Goal: Task Accomplishment & Management: Manage account settings

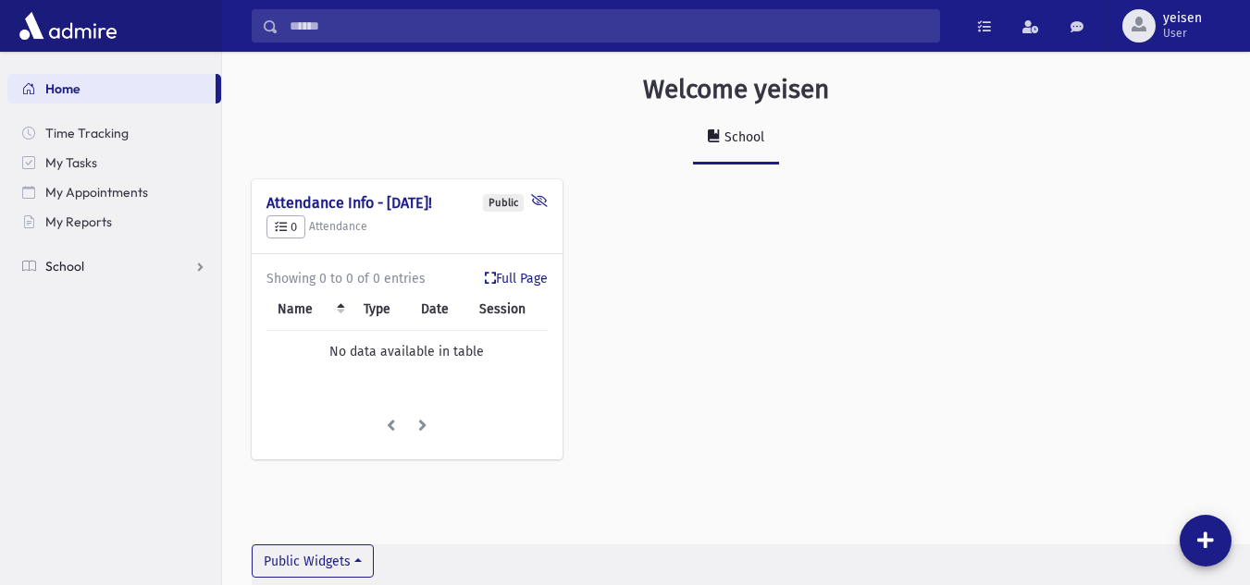
click at [76, 263] on span "School" at bounding box center [64, 266] width 39 height 17
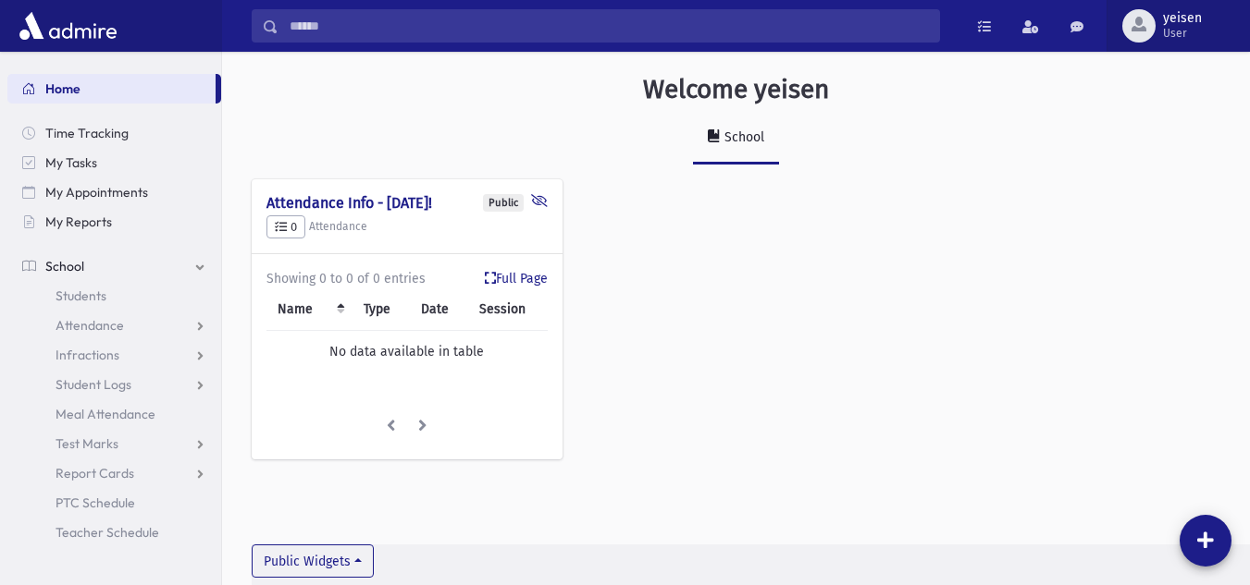
click at [1183, 32] on span "User" at bounding box center [1182, 33] width 39 height 15
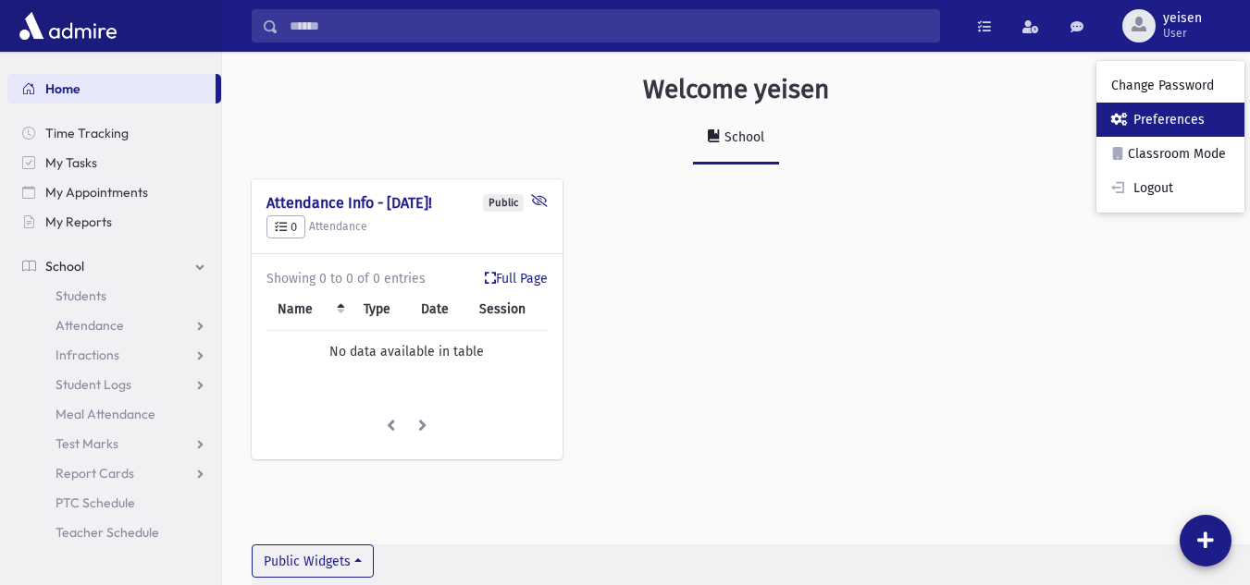
click at [1179, 129] on link "Preferences" at bounding box center [1170, 120] width 148 height 34
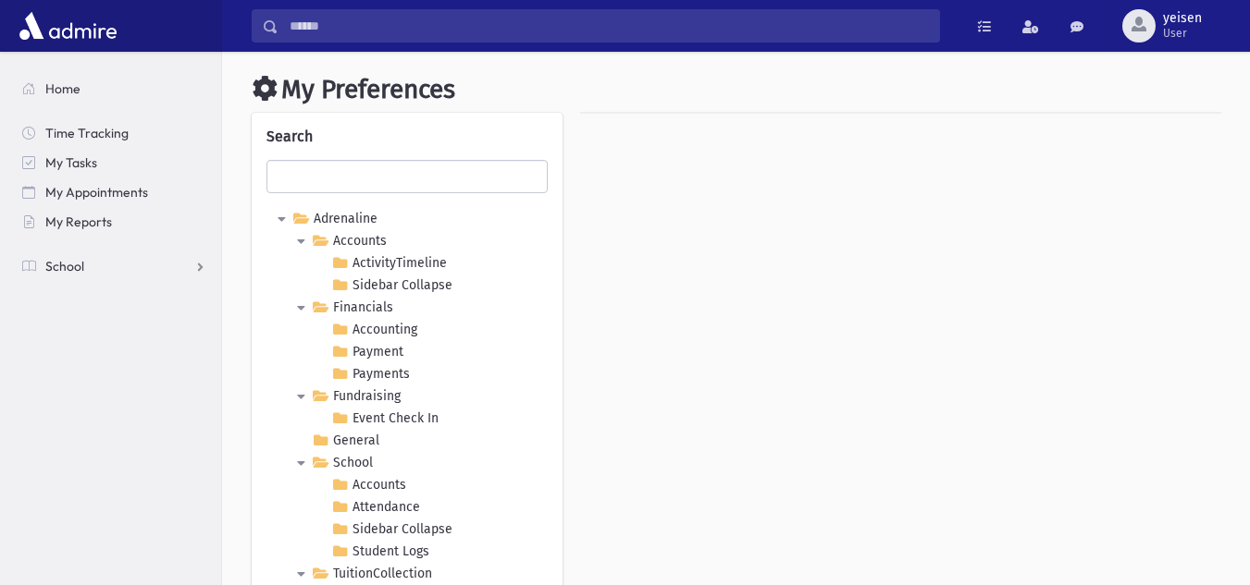
click at [273, 219] on icon at bounding box center [277, 219] width 22 height 22
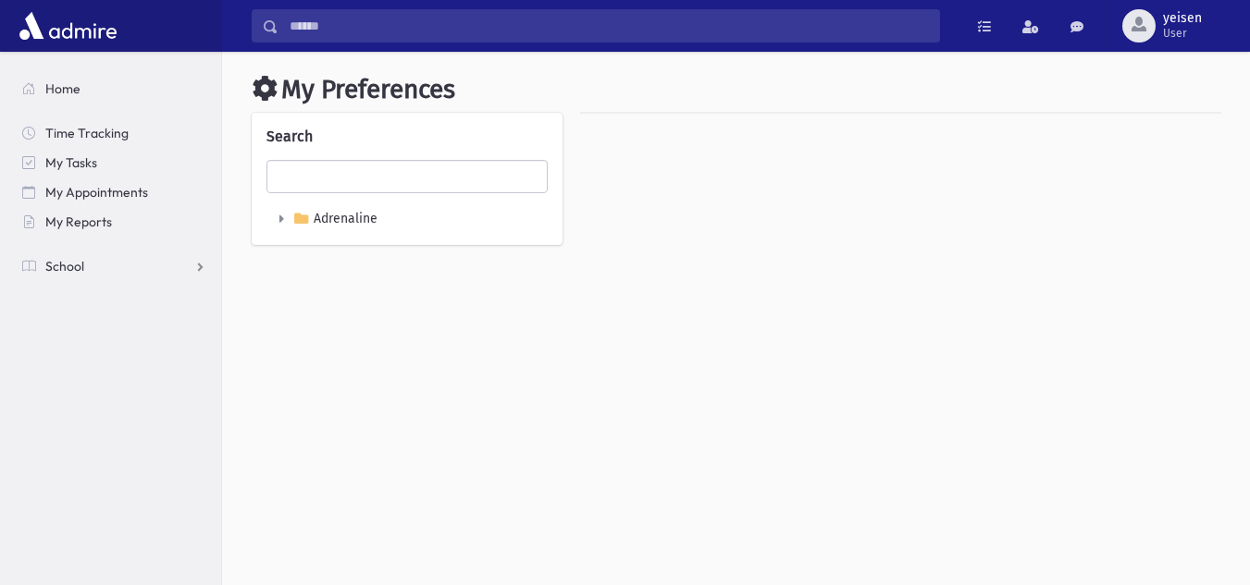
click at [272, 218] on icon at bounding box center [277, 219] width 22 height 22
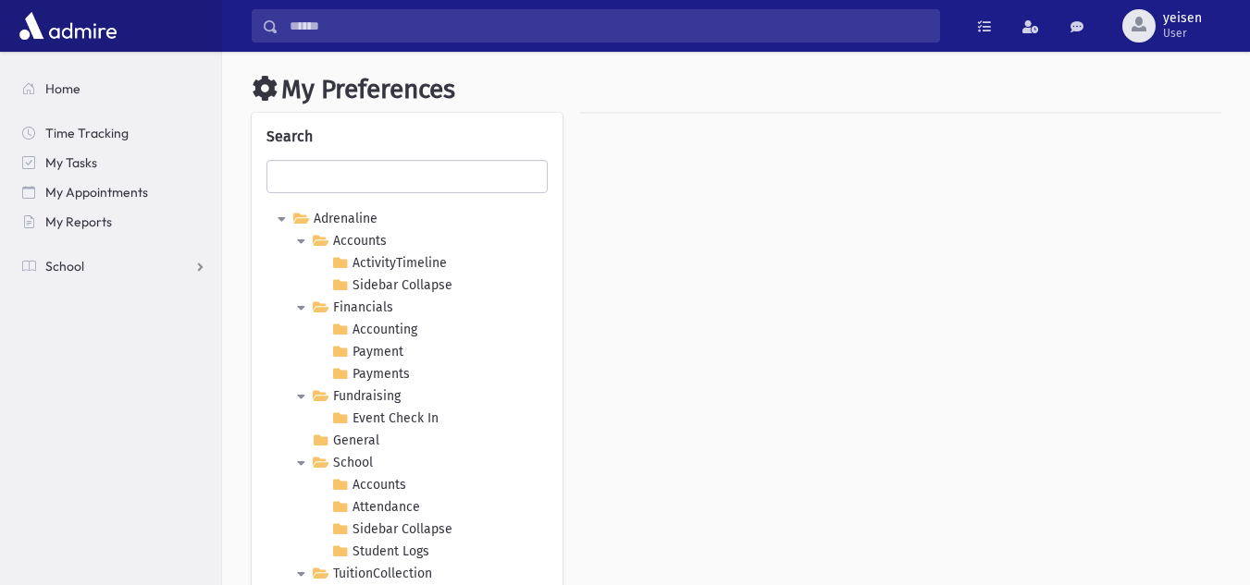
scroll to position [119, 0]
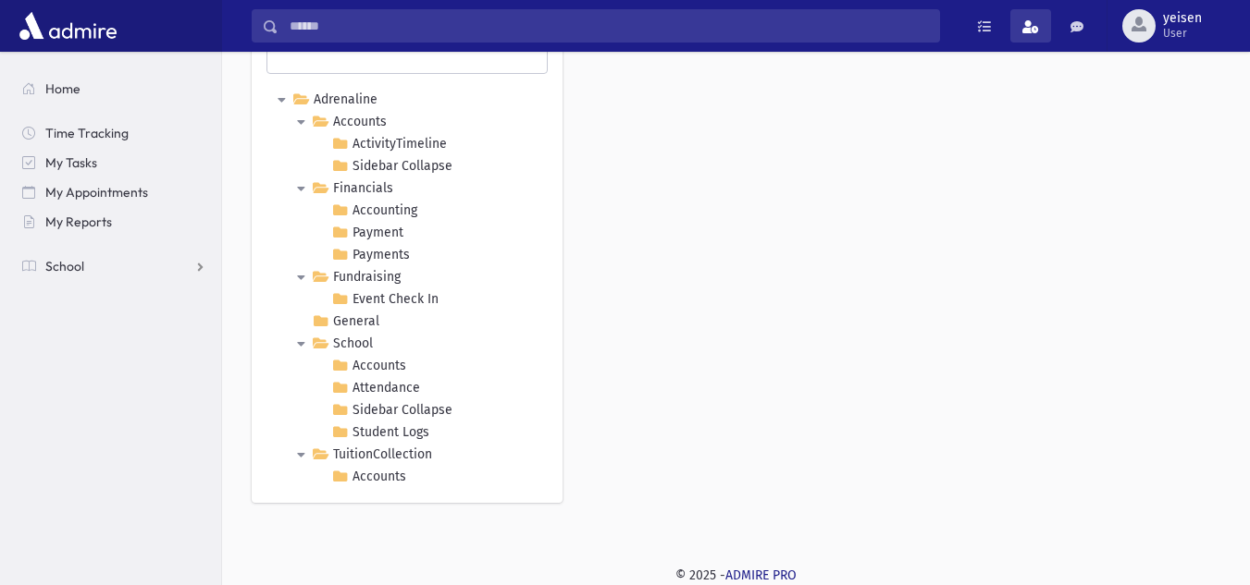
click at [1039, 23] on span at bounding box center [1030, 26] width 17 height 13
click at [992, 29] on link at bounding box center [984, 25] width 37 height 33
click at [1077, 30] on span at bounding box center [1076, 26] width 13 height 13
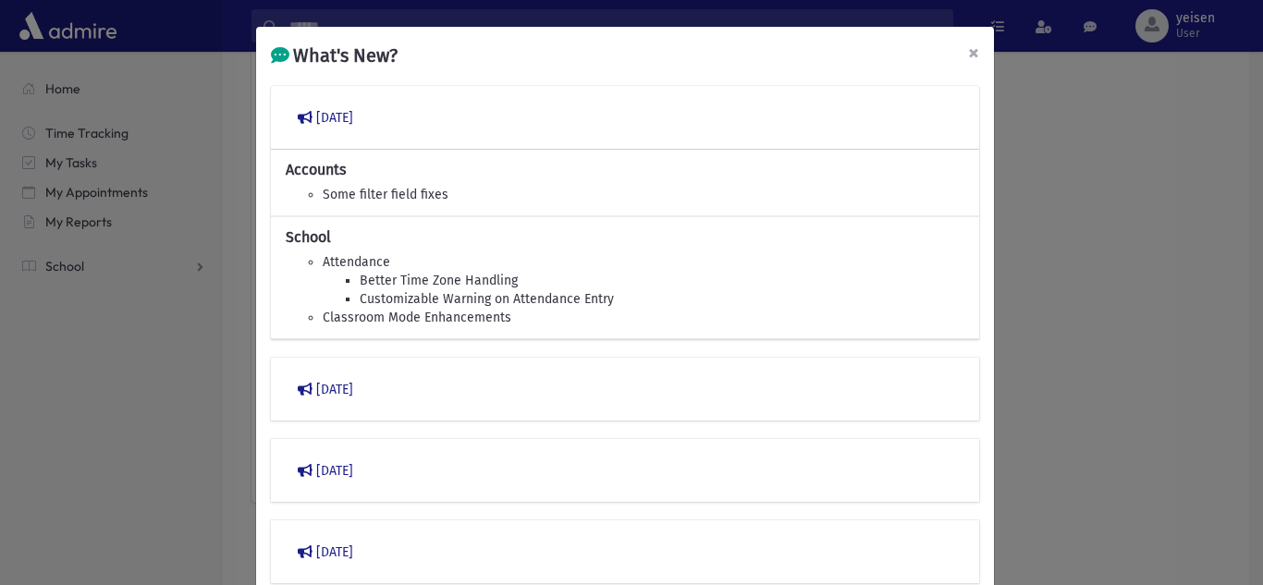
click at [968, 61] on span "×" at bounding box center [973, 53] width 11 height 26
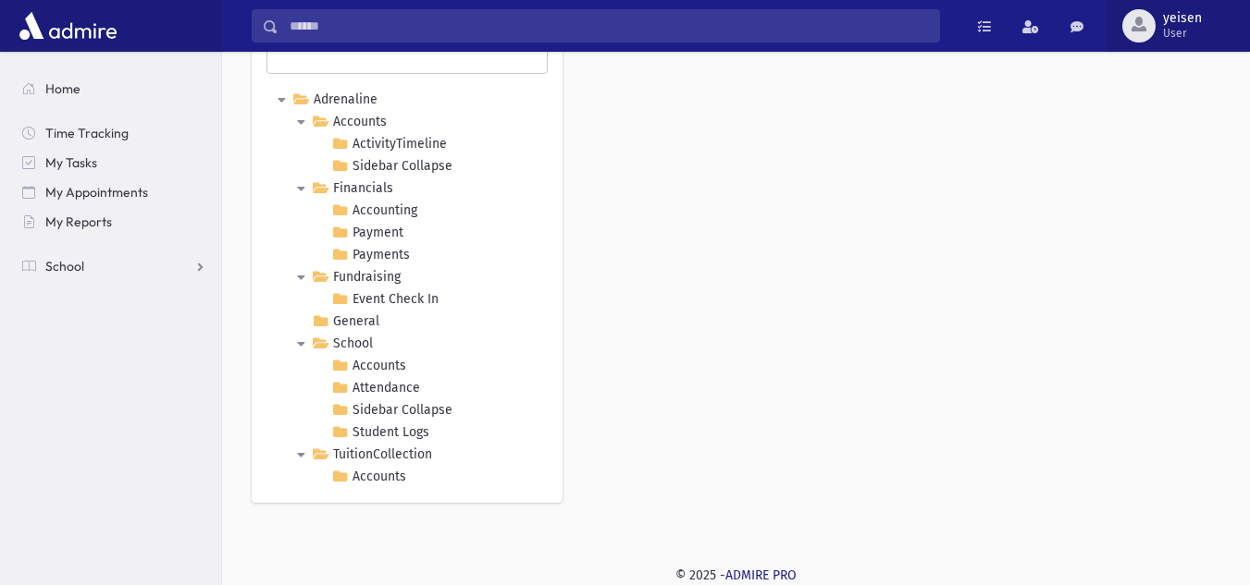
click at [1186, 16] on span "yeisen" at bounding box center [1182, 18] width 39 height 15
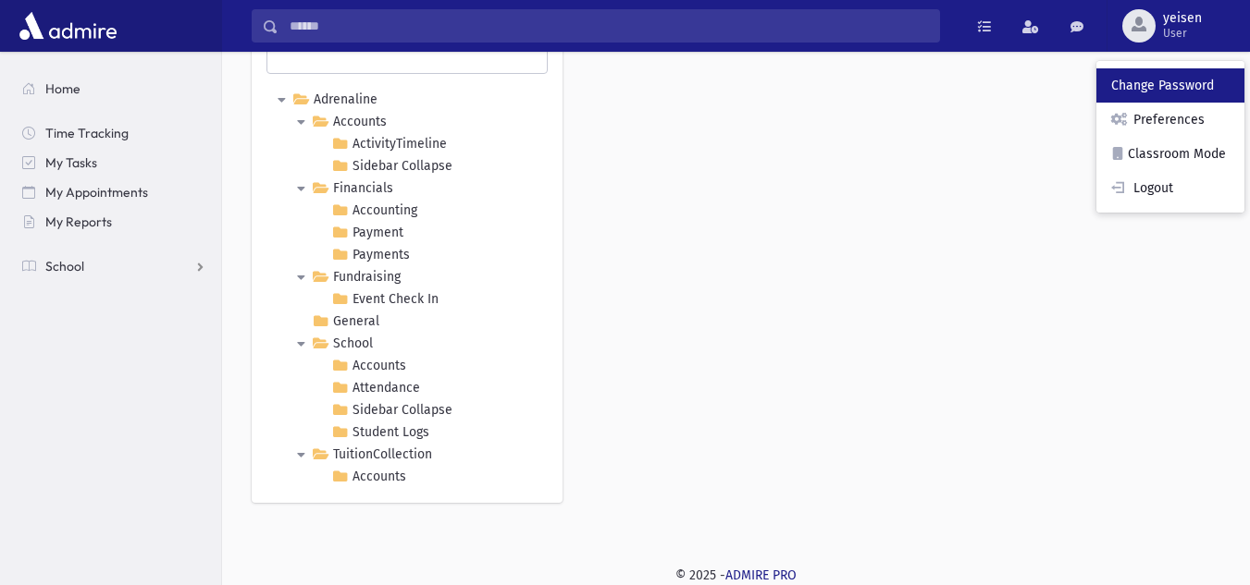
click at [1173, 79] on link "Change Password" at bounding box center [1170, 85] width 148 height 34
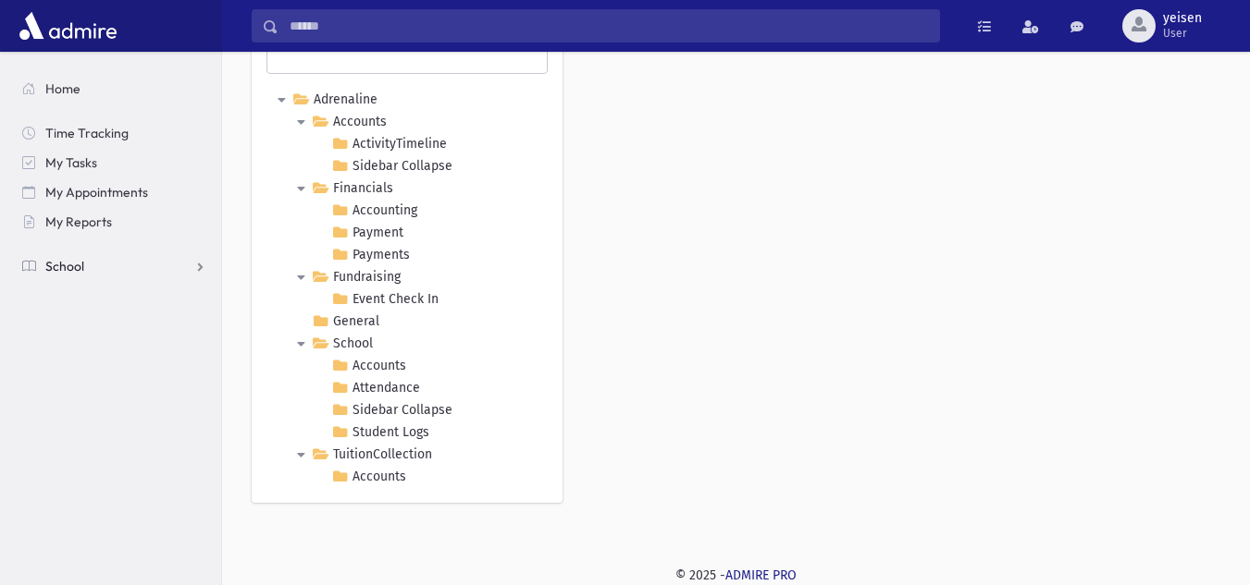
click at [92, 265] on link "School" at bounding box center [114, 267] width 214 height 30
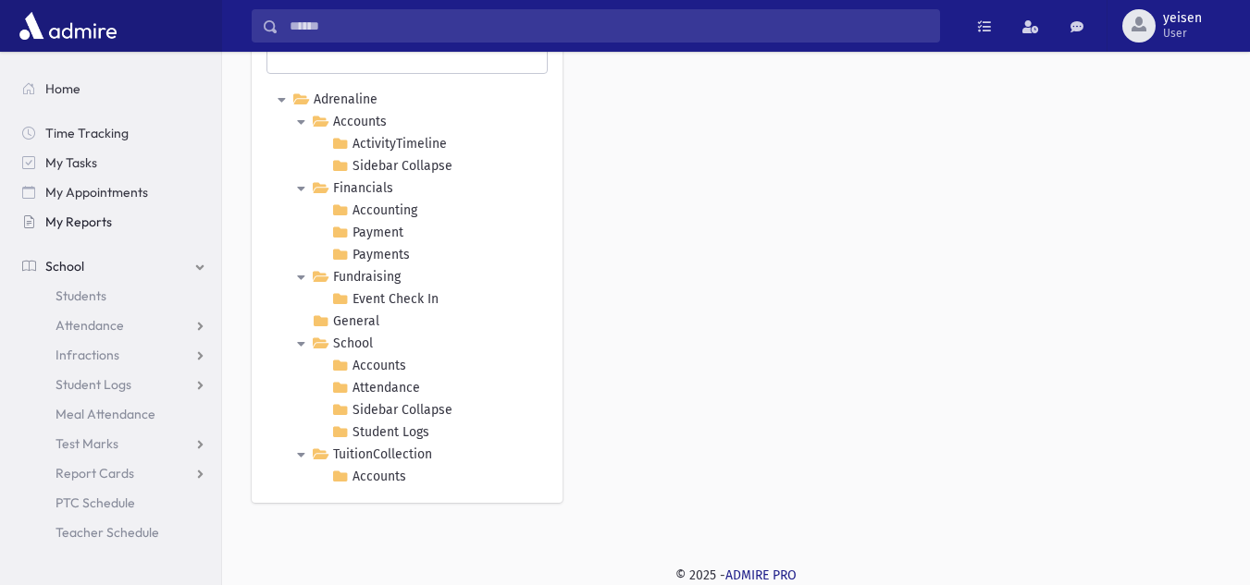
click at [83, 218] on span "My Reports" at bounding box center [78, 222] width 67 height 17
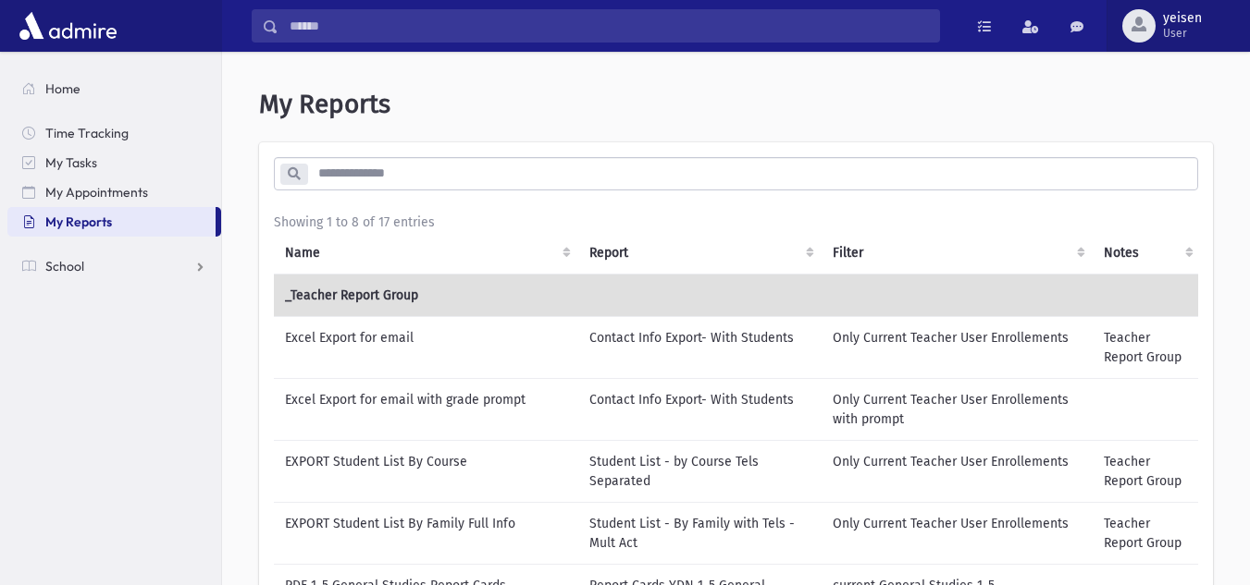
click at [1197, 13] on span "yeisen" at bounding box center [1182, 18] width 39 height 15
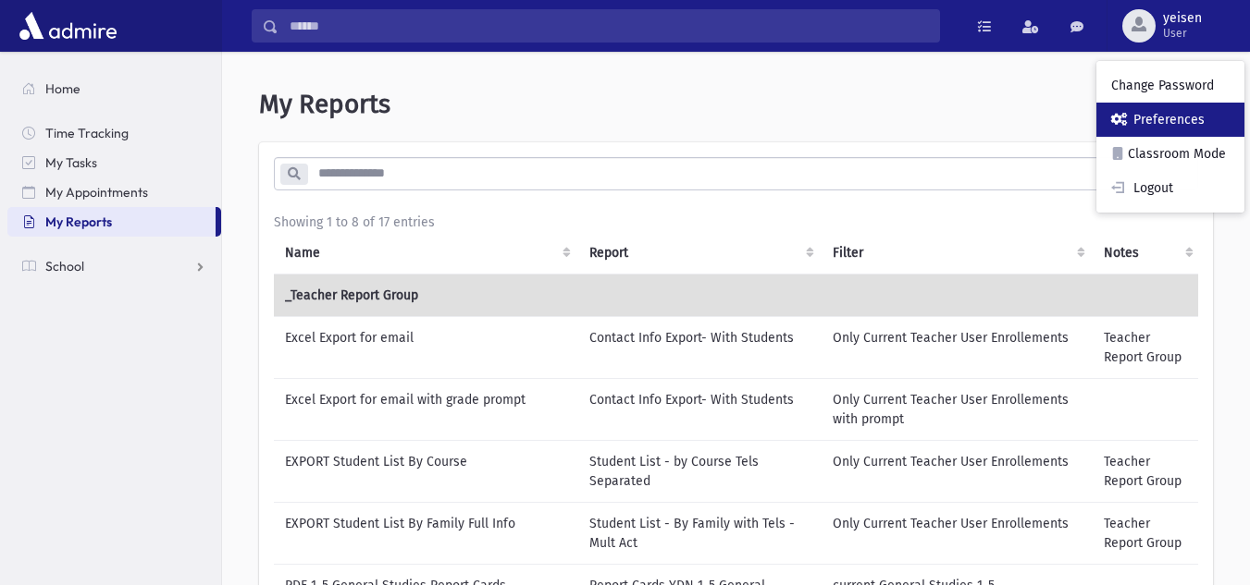
click at [1175, 115] on link "Preferences" at bounding box center [1170, 120] width 148 height 34
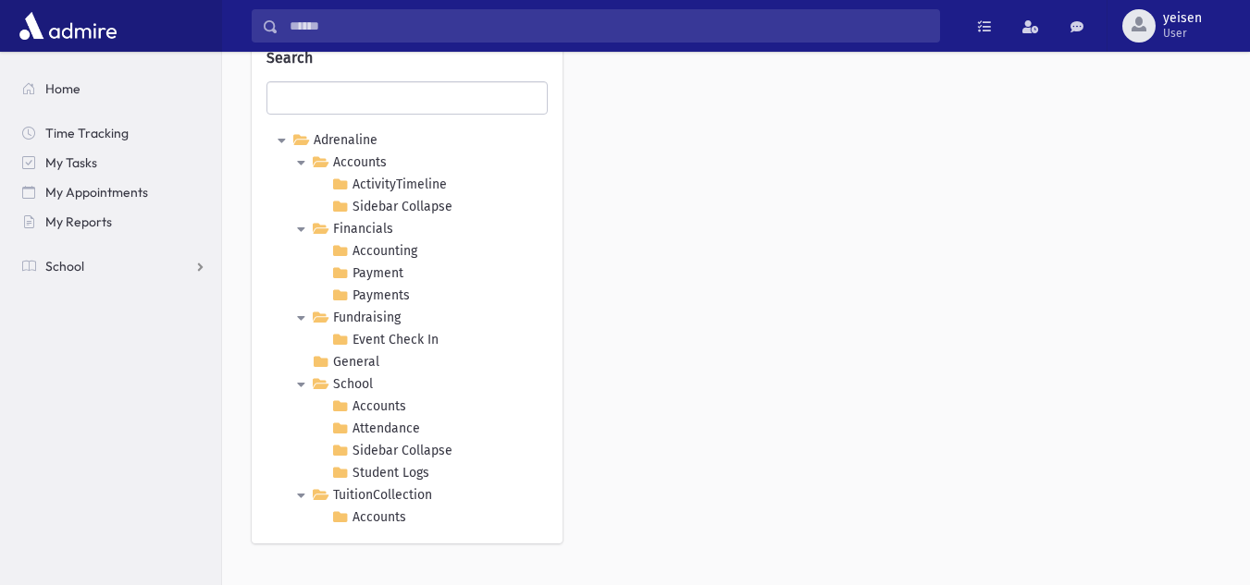
scroll to position [119, 0]
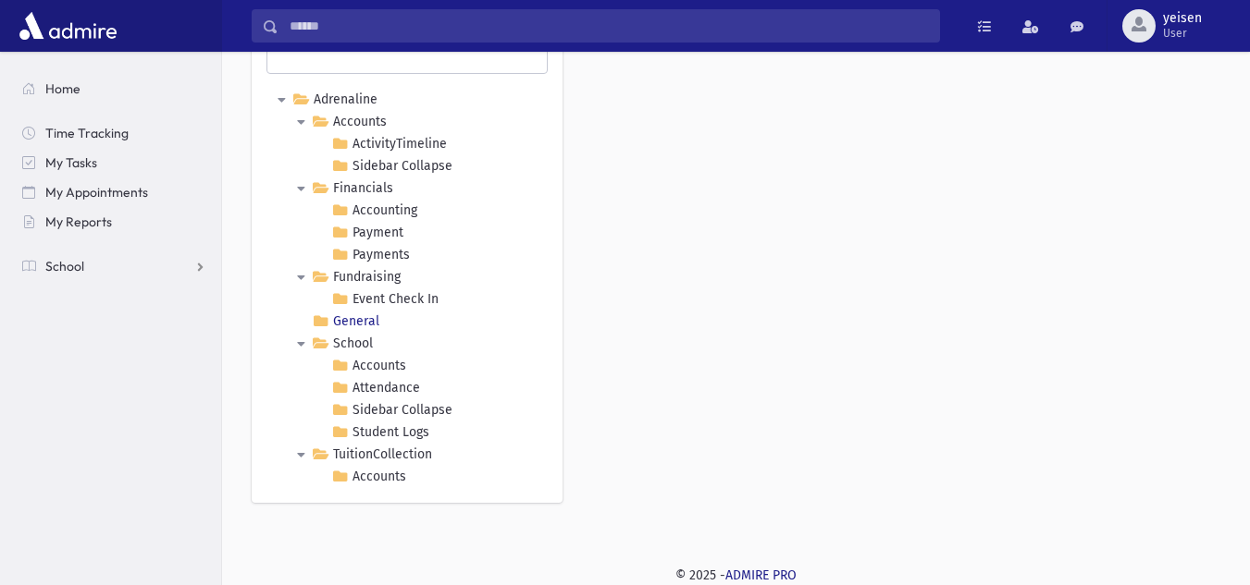
click at [326, 320] on icon at bounding box center [320, 322] width 22 height 22
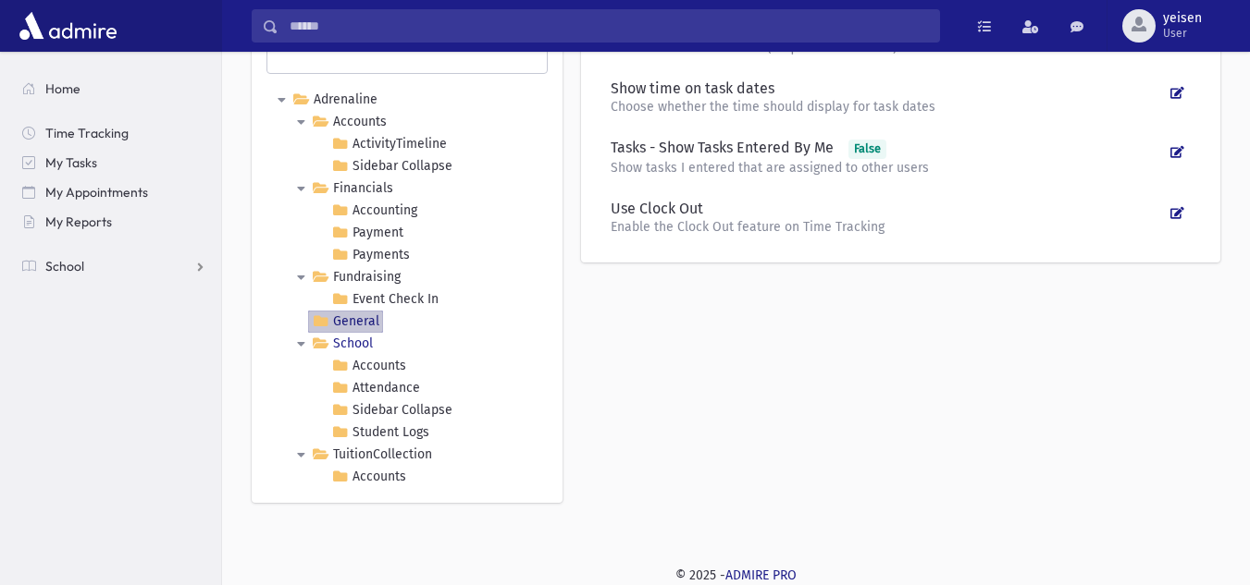
click at [326, 336] on icon at bounding box center [320, 344] width 22 height 22
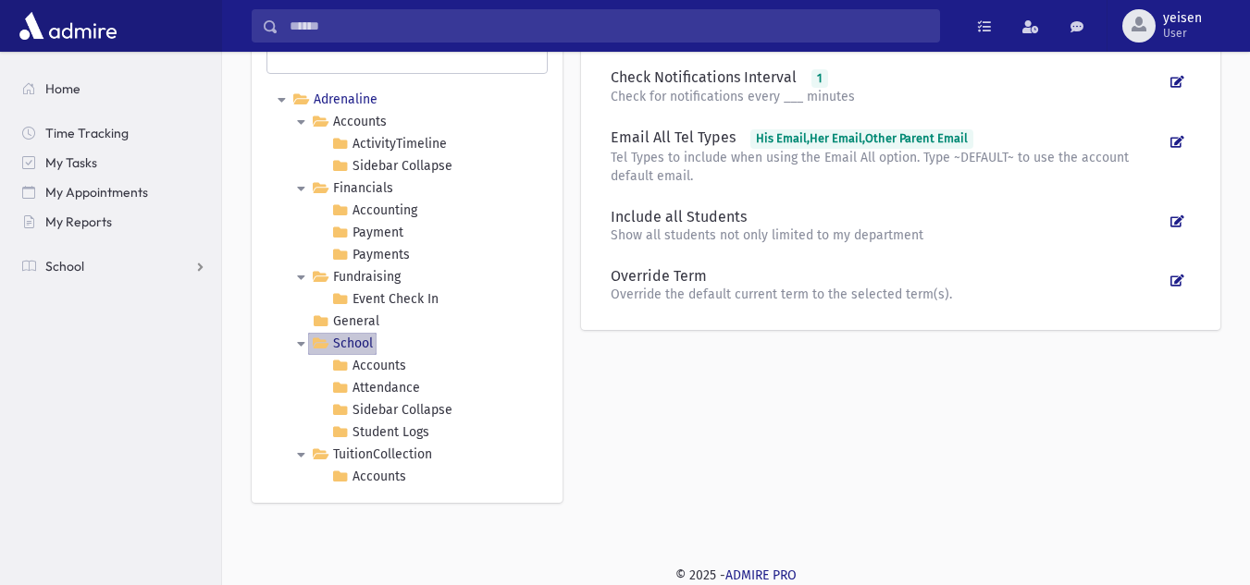
click at [336, 111] on link "Accounts" at bounding box center [349, 122] width 82 height 22
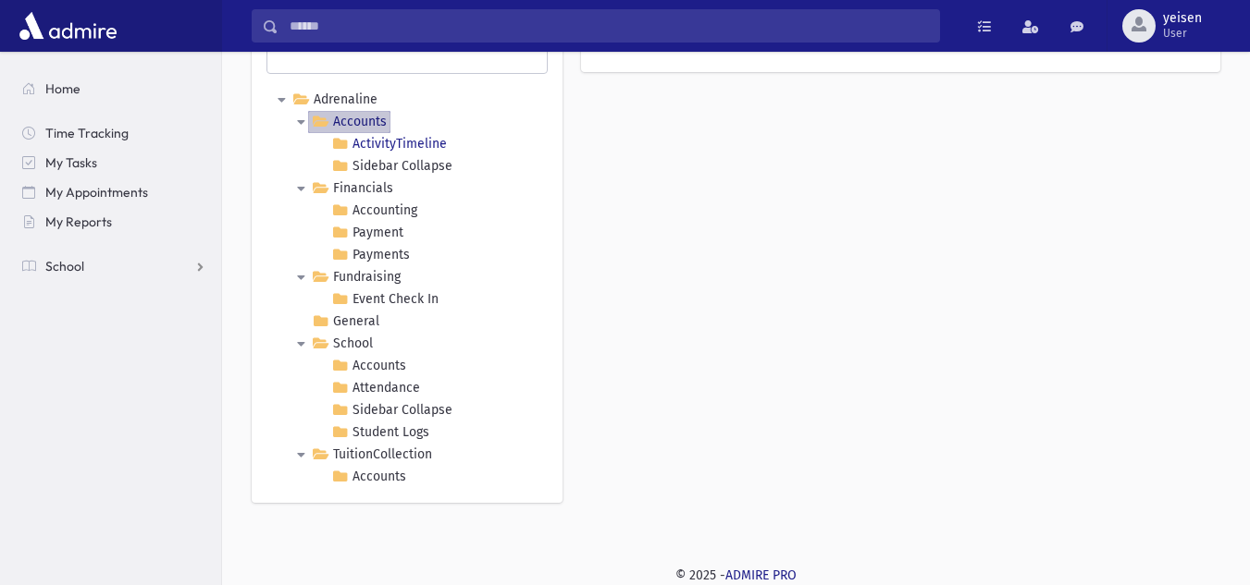
click at [411, 141] on link "ActivityTimeline" at bounding box center [388, 144] width 123 height 22
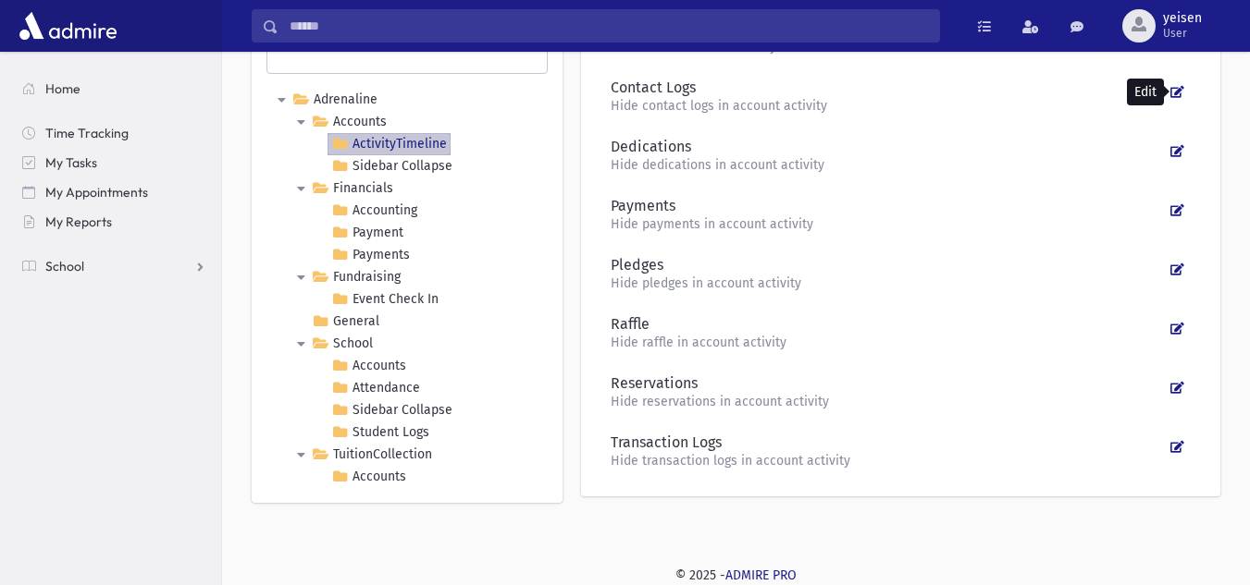
click at [1175, 90] on icon at bounding box center [1177, 92] width 14 height 12
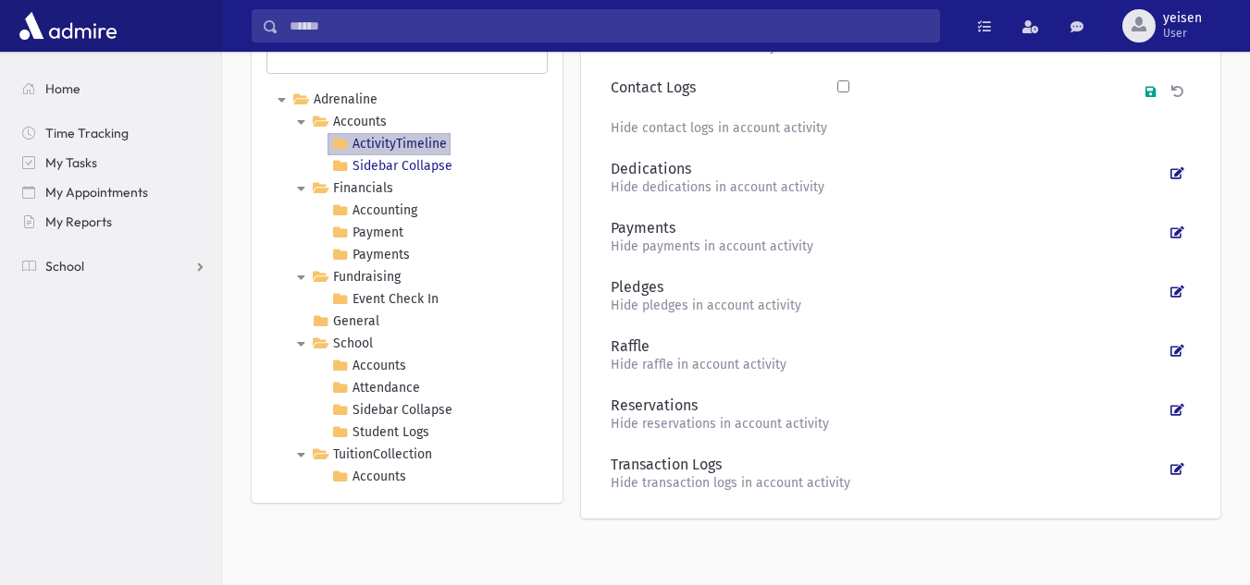
click at [397, 163] on Collapse "Sidebar Collapse" at bounding box center [391, 166] width 129 height 22
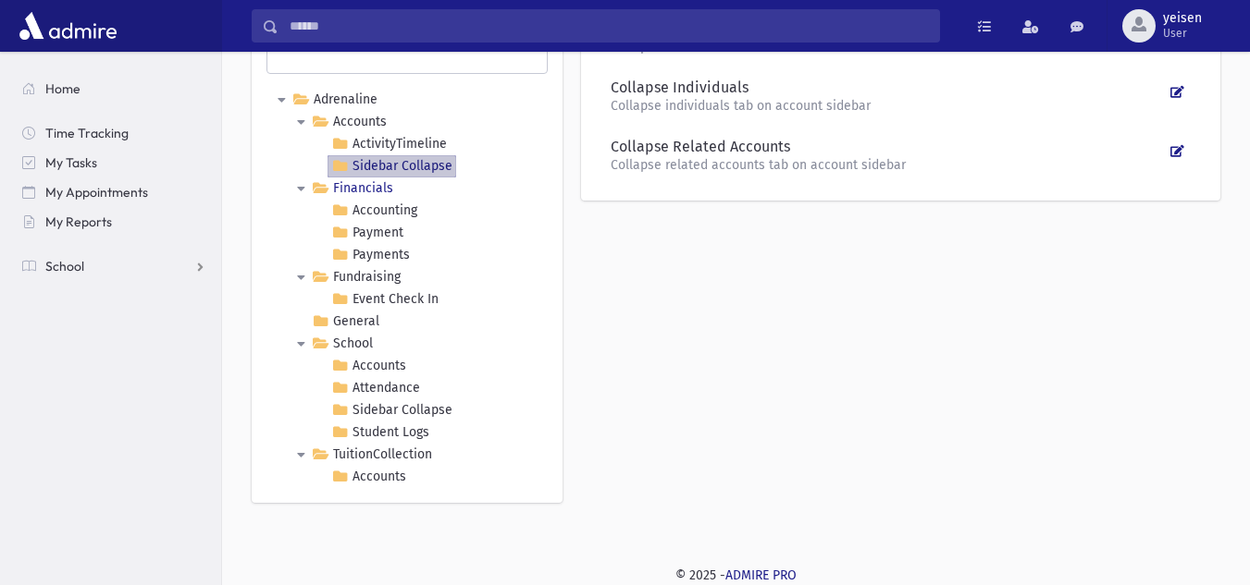
click at [378, 184] on link "Financials" at bounding box center [352, 189] width 89 height 22
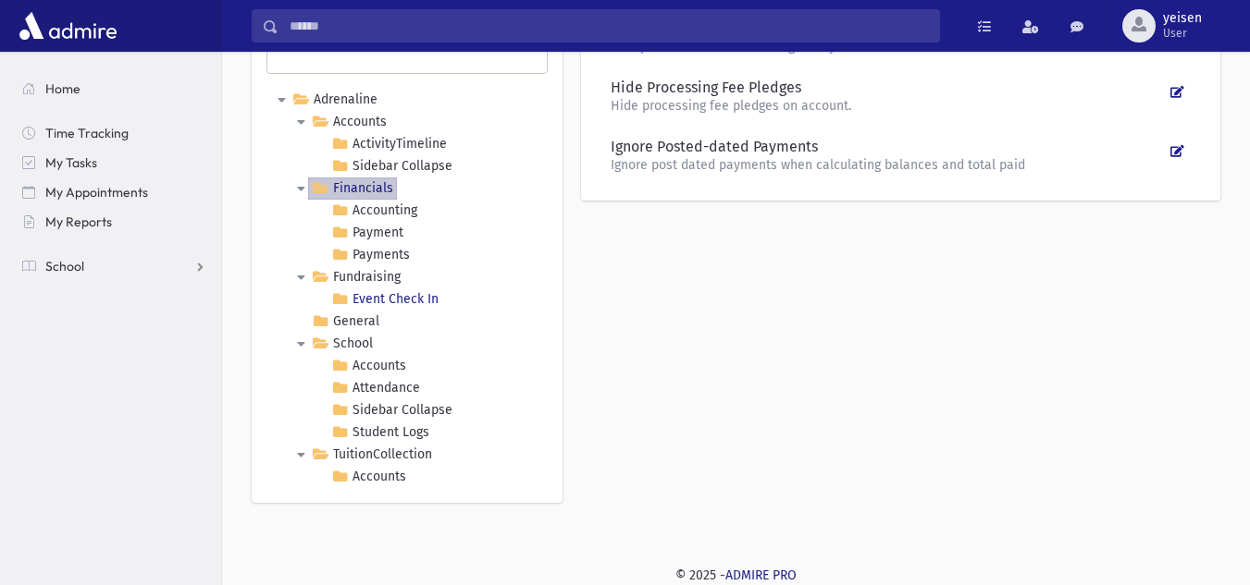
click at [386, 296] on In "Event Check In" at bounding box center [384, 300] width 115 height 22
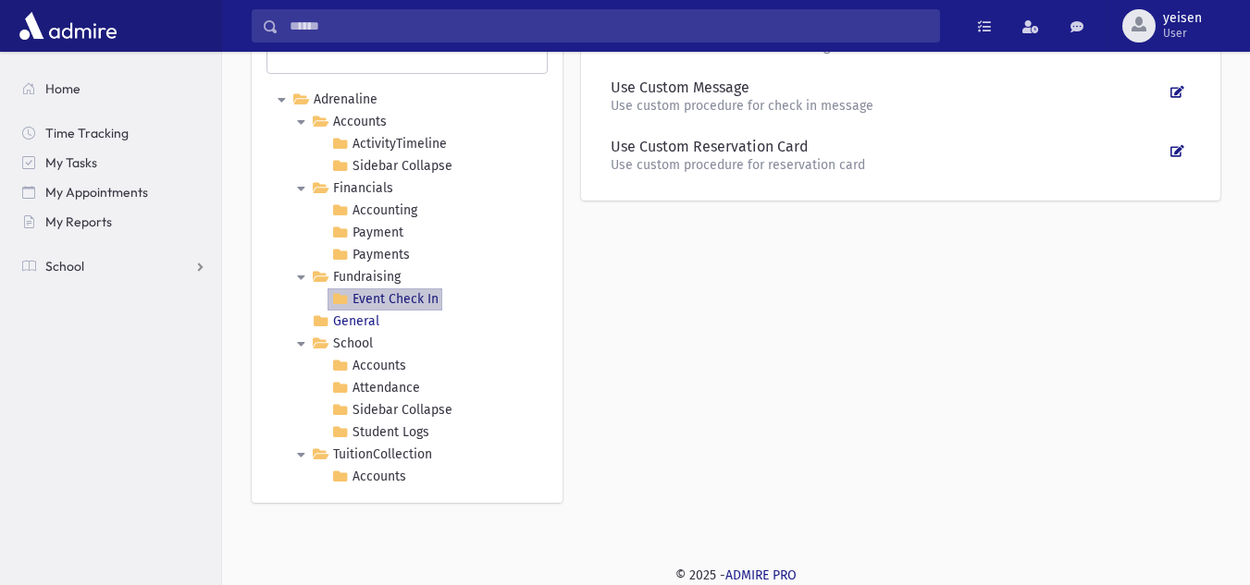
click at [357, 315] on link "General" at bounding box center [345, 322] width 75 height 22
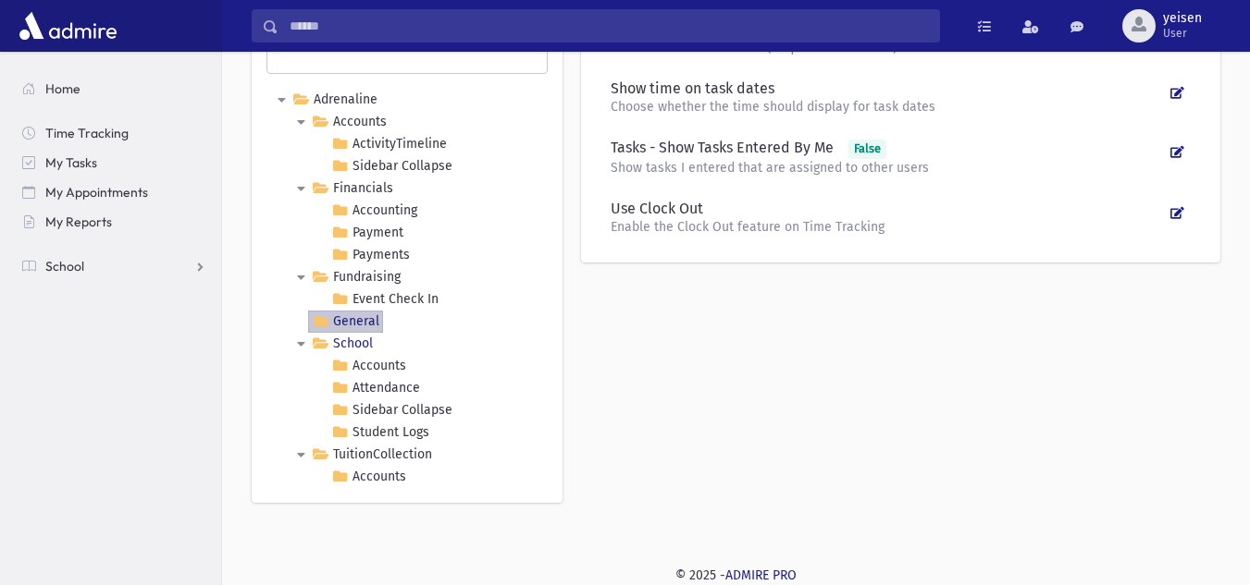
click at [345, 342] on link "School" at bounding box center [342, 344] width 68 height 22
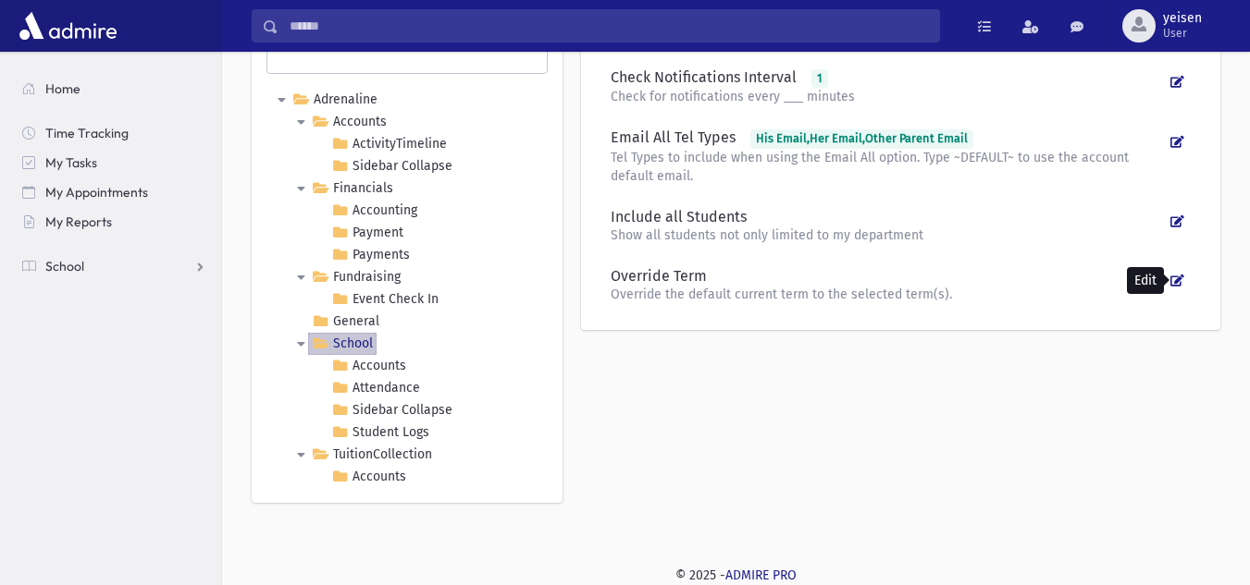
click at [1176, 278] on icon at bounding box center [1177, 281] width 14 height 12
select select
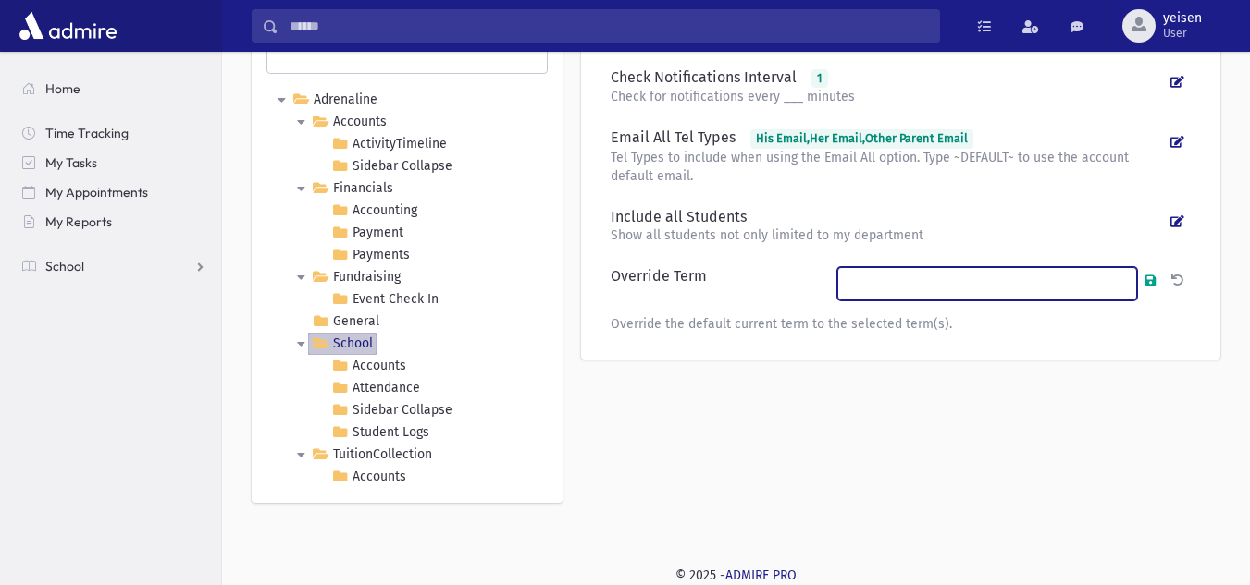
click at [901, 280] on ul at bounding box center [987, 281] width 298 height 27
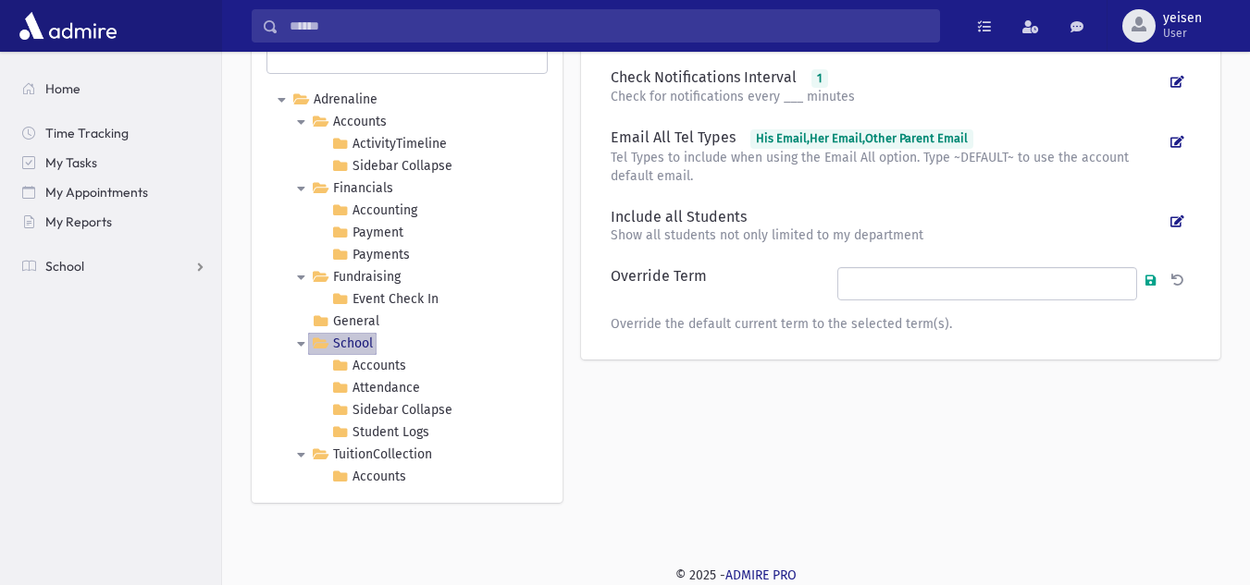
click at [897, 239] on p "Show all students not only limited to my department" at bounding box center [886, 236] width 553 height 18
click at [1178, 218] on icon at bounding box center [1177, 222] width 14 height 12
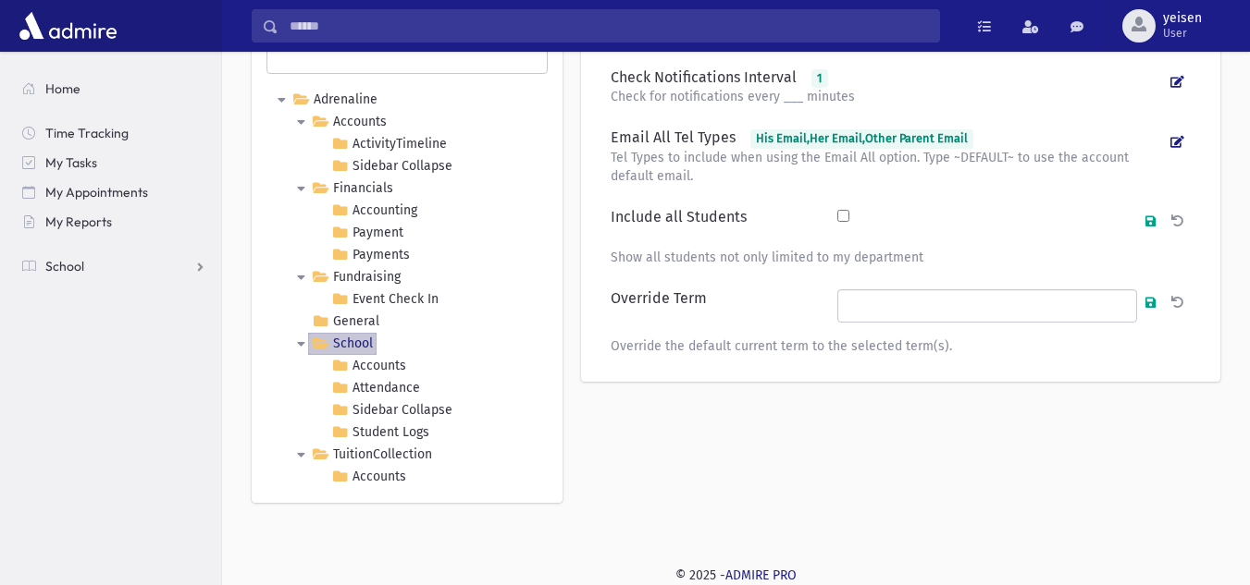
click at [1051, 211] on div at bounding box center [987, 221] width 318 height 26
click at [1175, 83] on icon at bounding box center [1177, 82] width 14 height 12
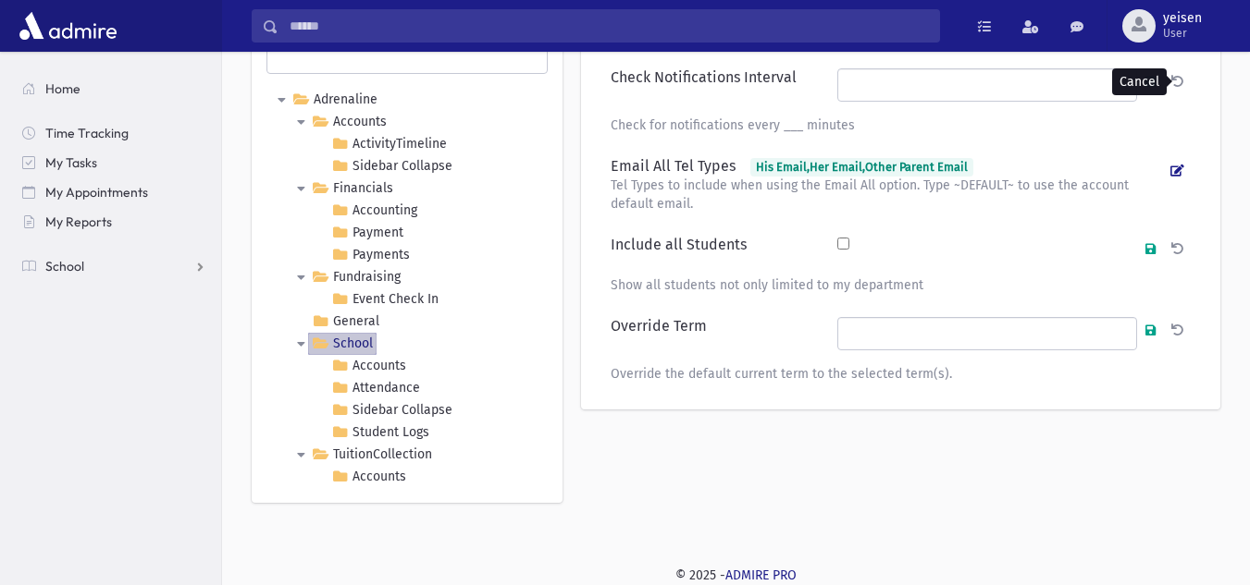
click at [1175, 83] on icon at bounding box center [1177, 82] width 12 height 12
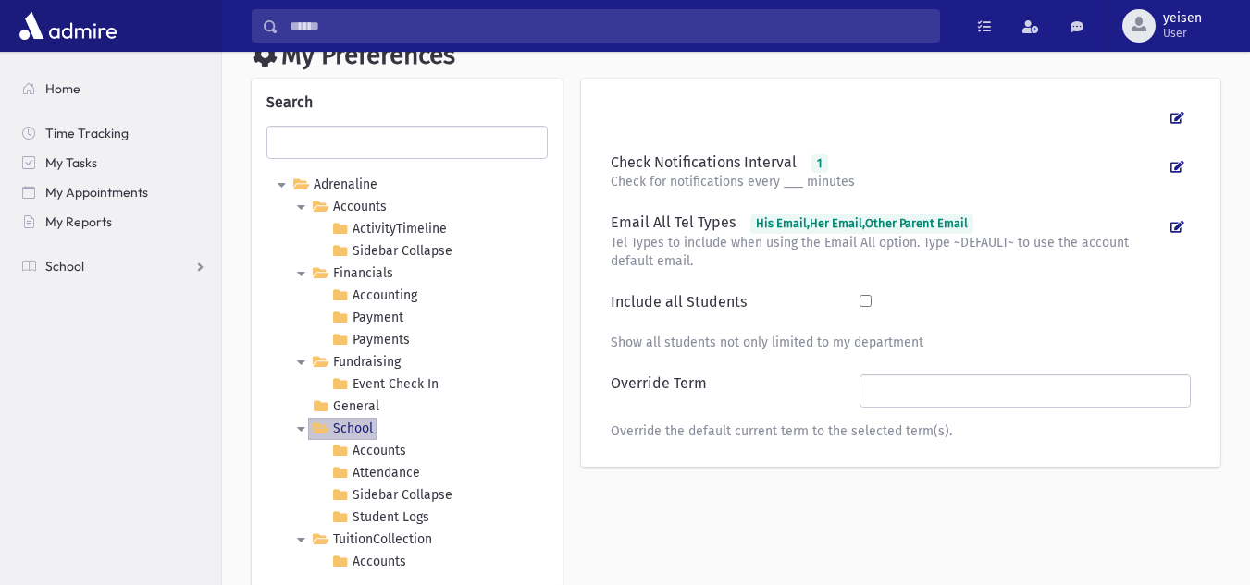
scroll to position [0, 0]
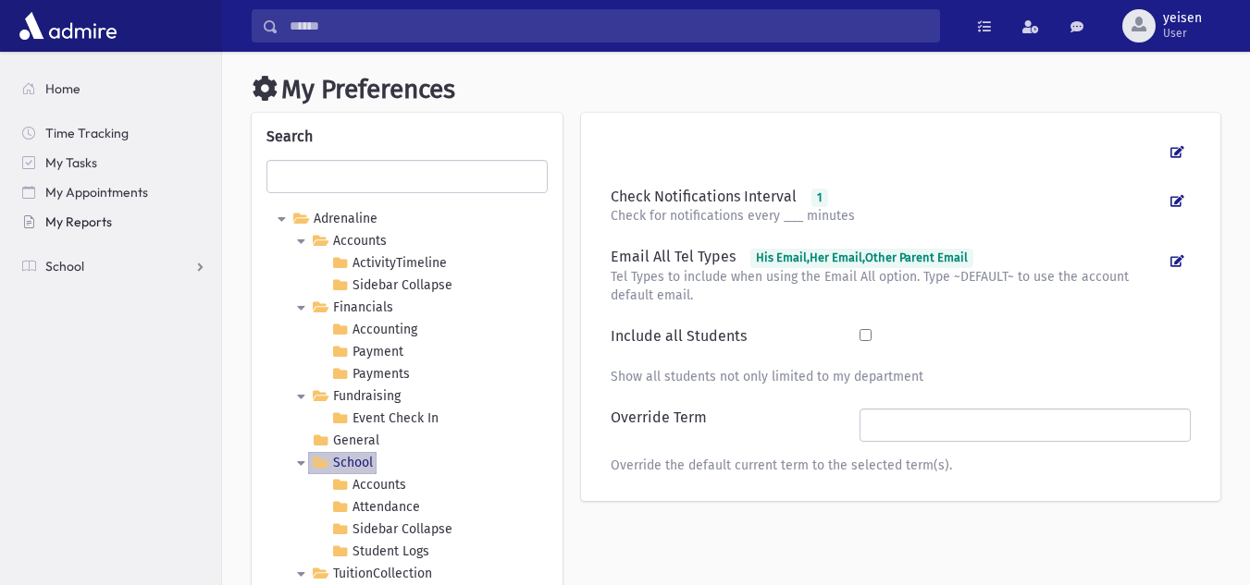
click at [88, 224] on span "My Reports" at bounding box center [78, 222] width 67 height 17
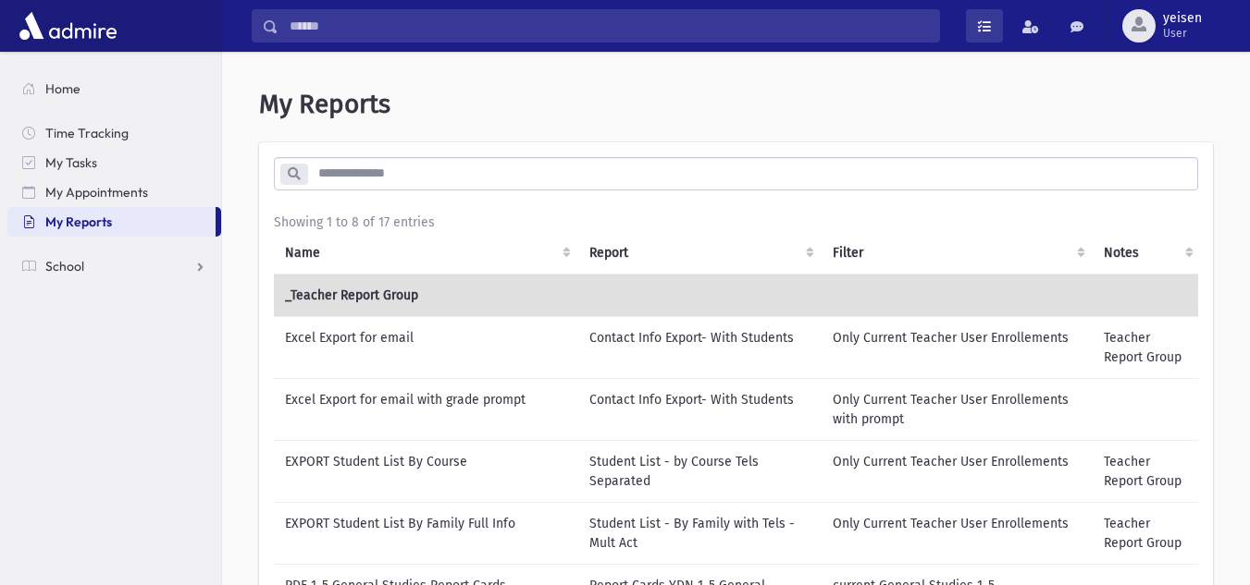
click at [986, 23] on span at bounding box center [984, 26] width 13 height 13
click at [1034, 28] on span at bounding box center [1030, 26] width 17 height 13
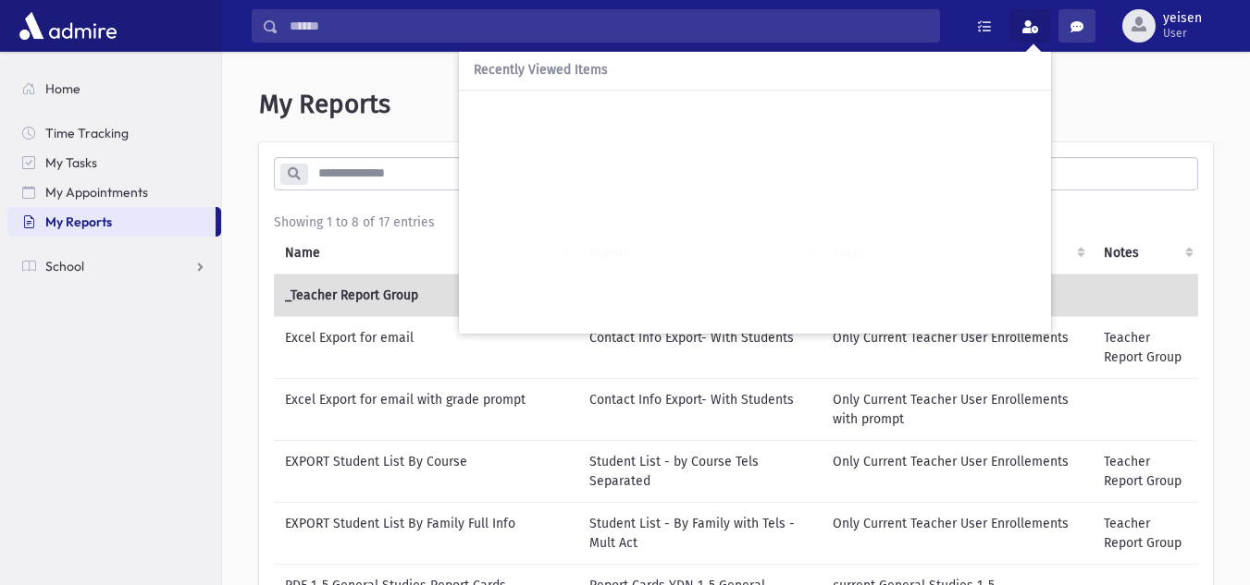
click at [1073, 23] on span at bounding box center [1076, 26] width 13 height 13
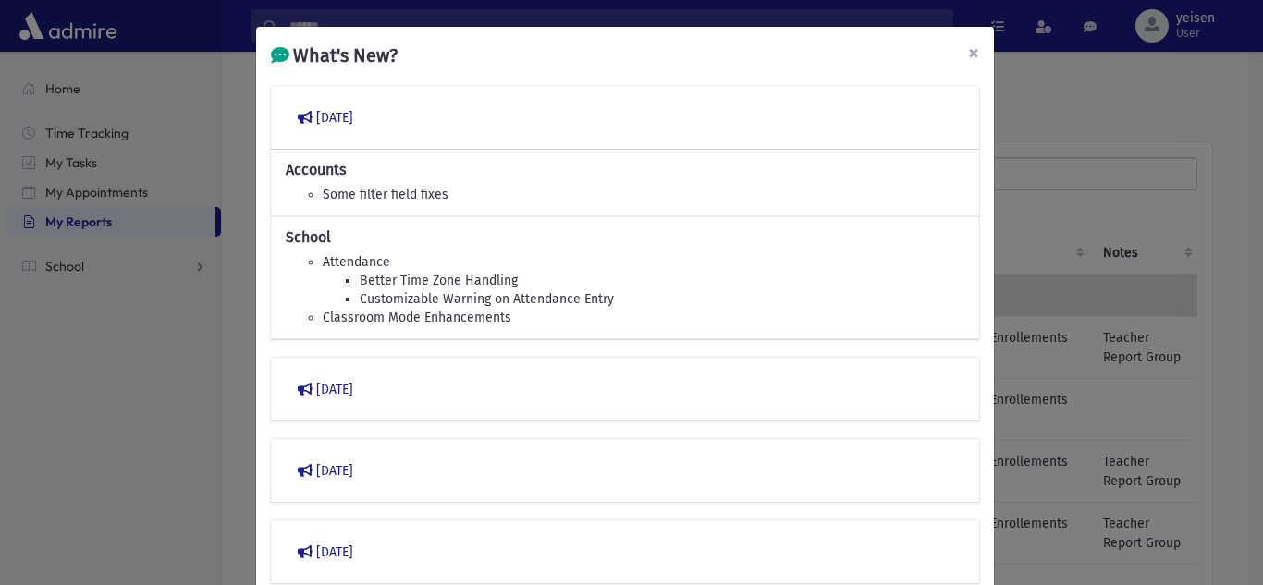
click at [968, 53] on span "×" at bounding box center [973, 53] width 11 height 26
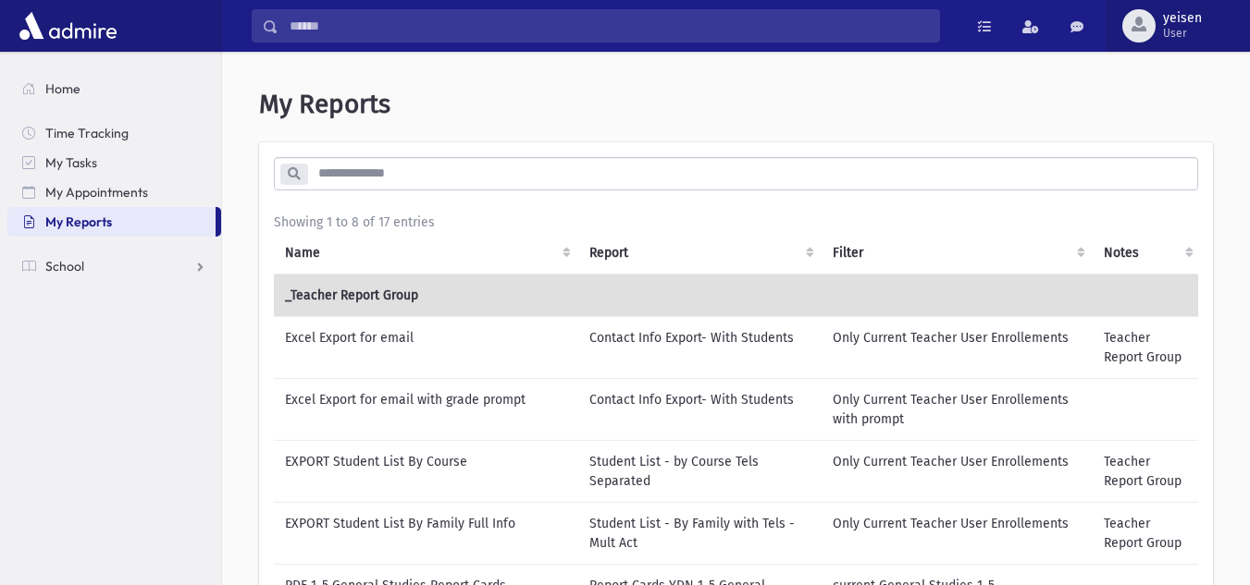
click at [1185, 18] on span "yeisen" at bounding box center [1182, 18] width 39 height 15
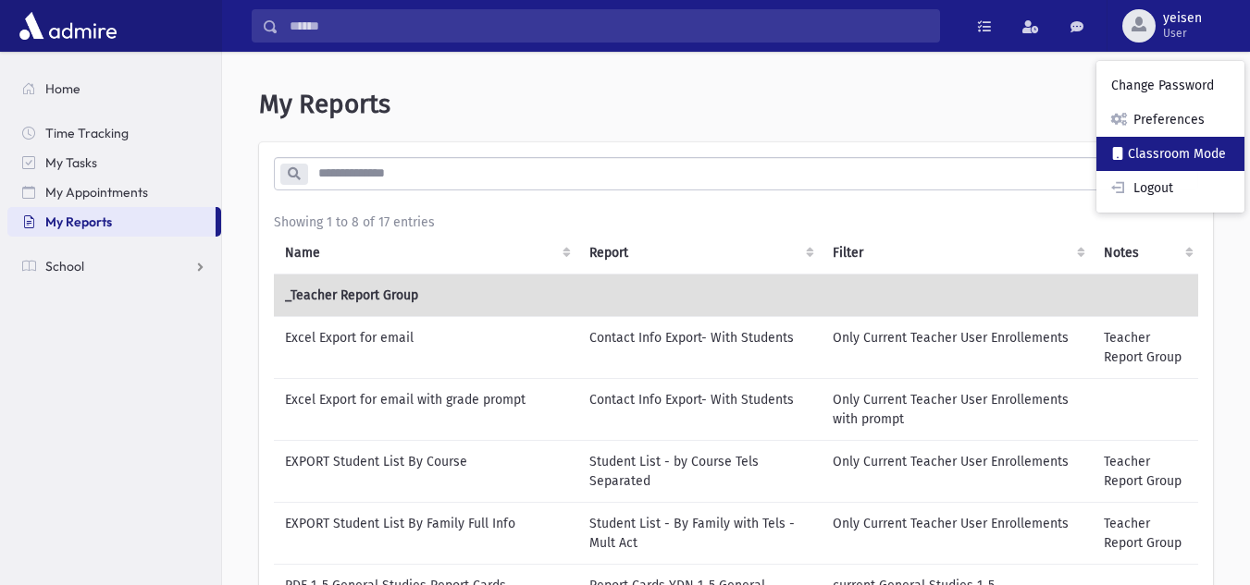
click at [1166, 154] on link "Classroom Mode" at bounding box center [1170, 154] width 148 height 34
